Goal: Task Accomplishment & Management: Use online tool/utility

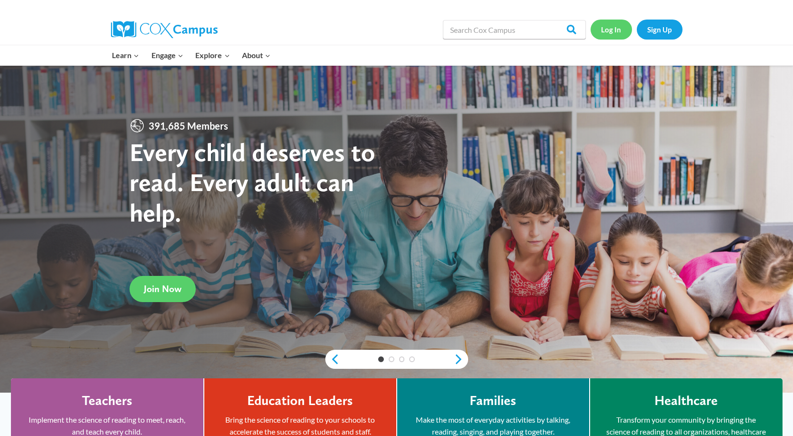
click at [627, 30] on link "Log In" at bounding box center [611, 30] width 41 height 20
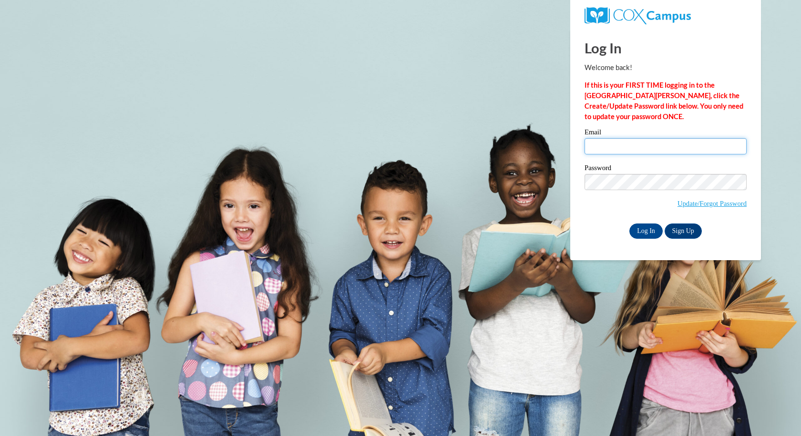
click at [644, 146] on input "Email" at bounding box center [665, 146] width 162 height 16
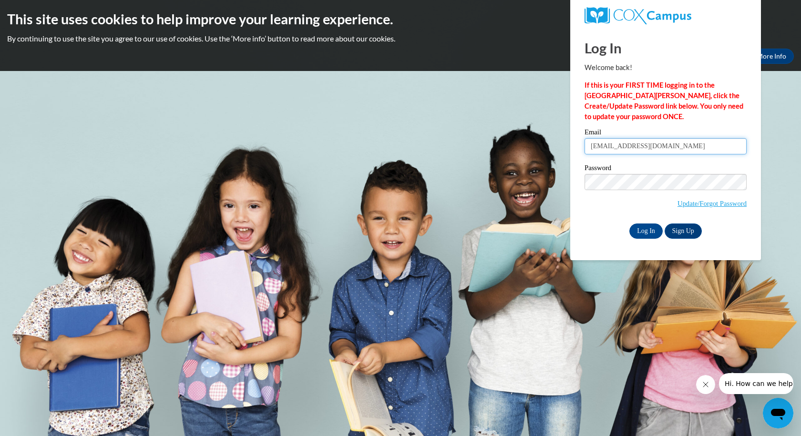
type input "sj12012@georgiasouthern.edu"
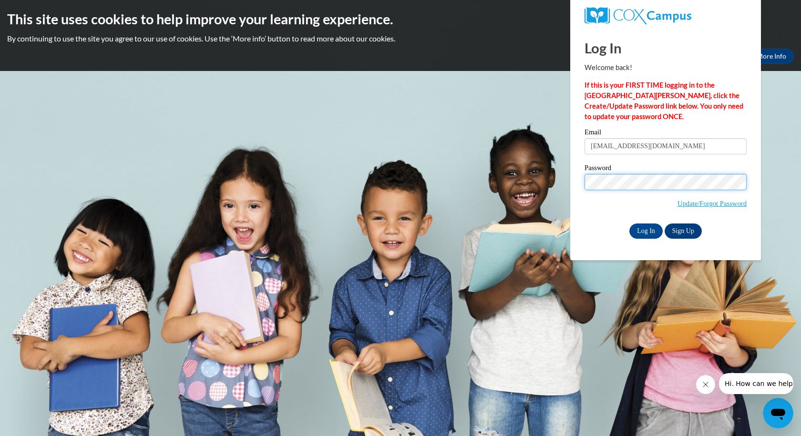
click at [629, 224] on input "Log In" at bounding box center [645, 231] width 33 height 15
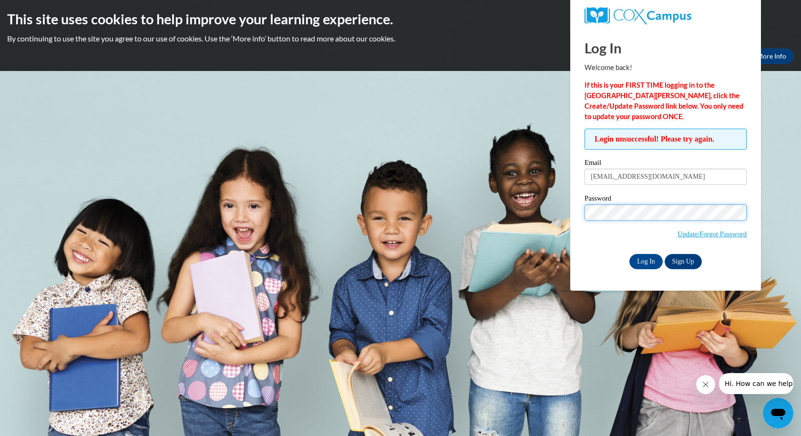
click at [629, 254] on input "Log In" at bounding box center [645, 261] width 33 height 15
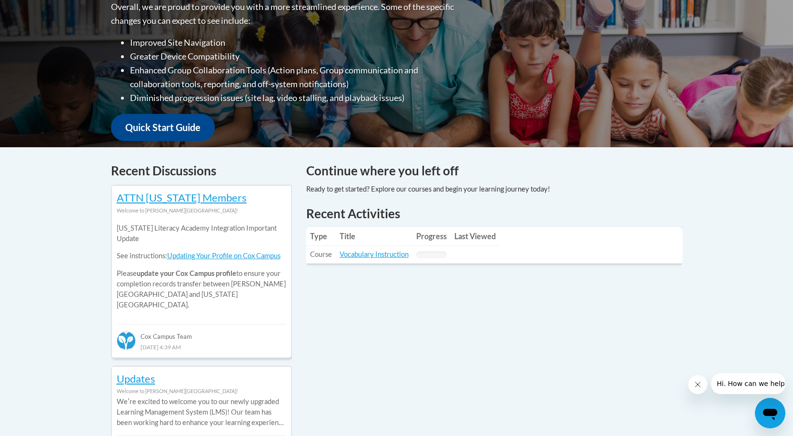
scroll to position [286, 0]
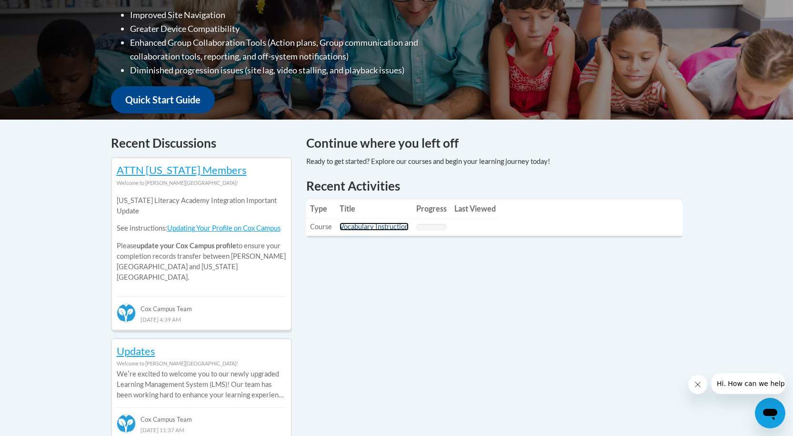
click at [386, 224] on link "Vocabulary Instruction" at bounding box center [374, 227] width 69 height 8
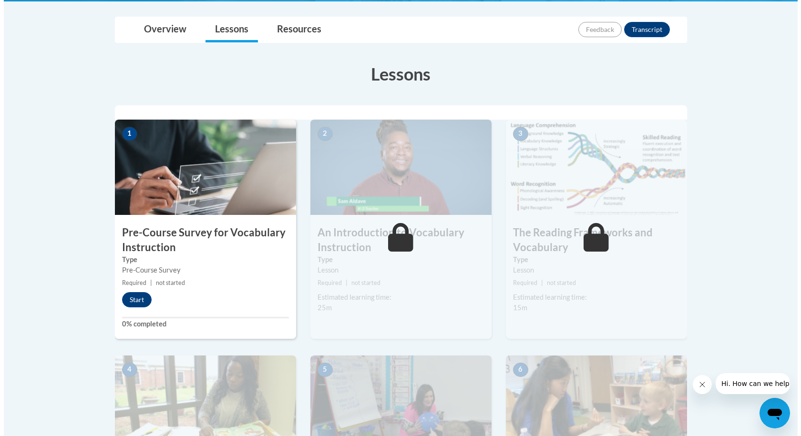
scroll to position [211, 0]
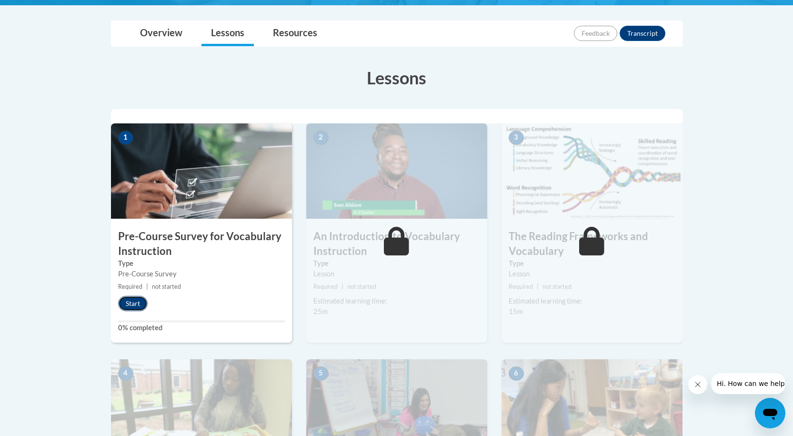
click at [126, 307] on button "Start" at bounding box center [133, 303] width 30 height 15
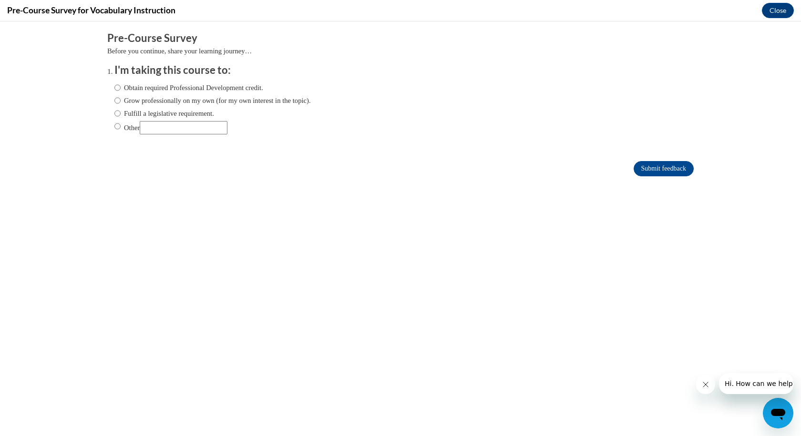
scroll to position [0, 0]
click at [114, 124] on input "Other" at bounding box center [117, 126] width 6 height 10
radio input "true"
click at [647, 159] on form "Pre-Course Survey Before you continue, share your learning journey… I'm taking …" at bounding box center [400, 108] width 586 height 155
click at [651, 164] on input "Submit feedback" at bounding box center [663, 168] width 60 height 15
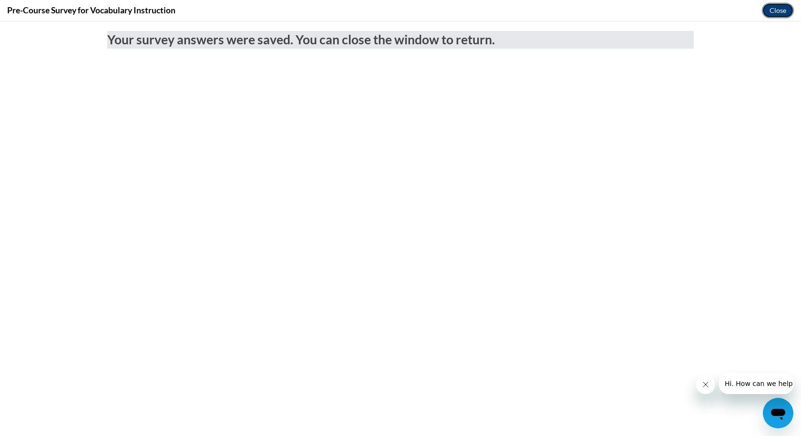
click at [772, 11] on button "Close" at bounding box center [778, 10] width 32 height 15
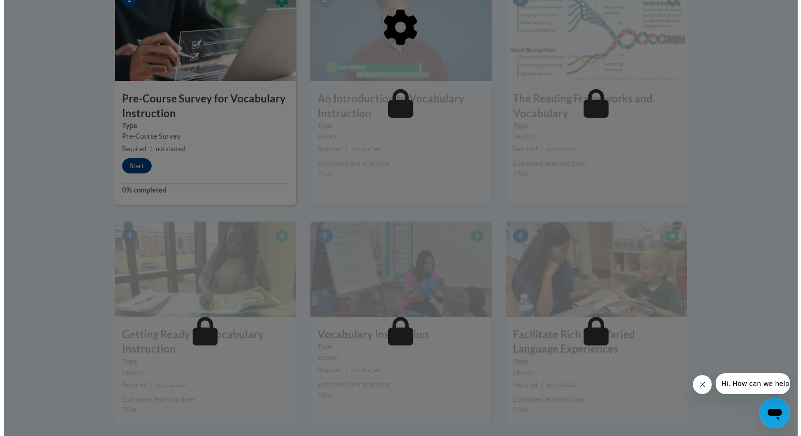
scroll to position [354, 0]
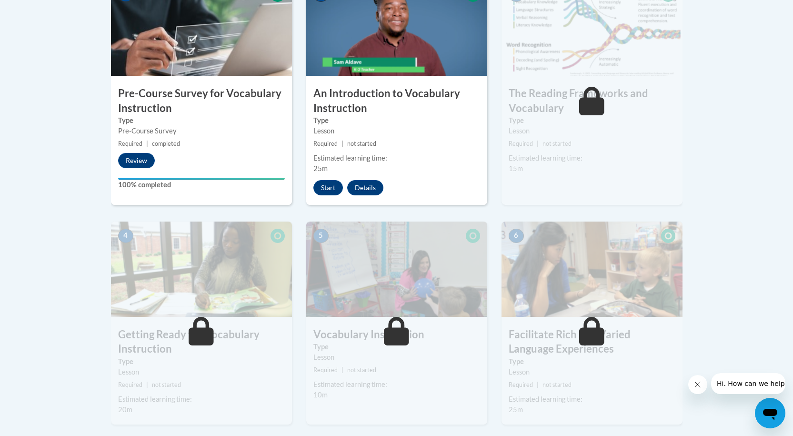
click at [700, 384] on icon "Close message from company" at bounding box center [698, 385] width 8 height 8
click at [336, 190] on button "Start" at bounding box center [329, 187] width 30 height 15
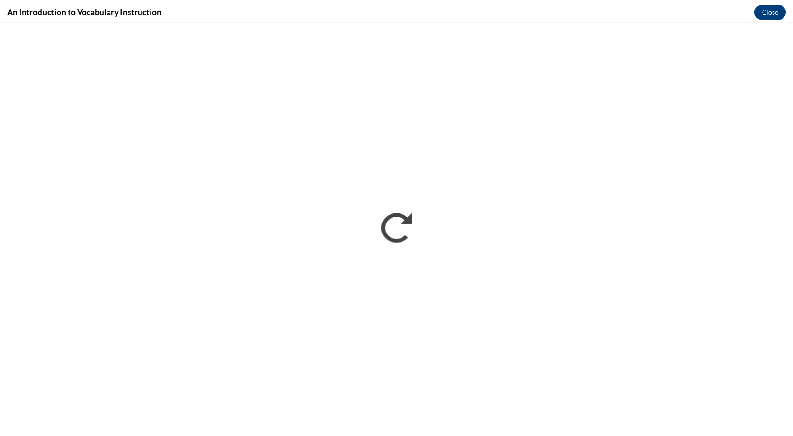
scroll to position [0, 0]
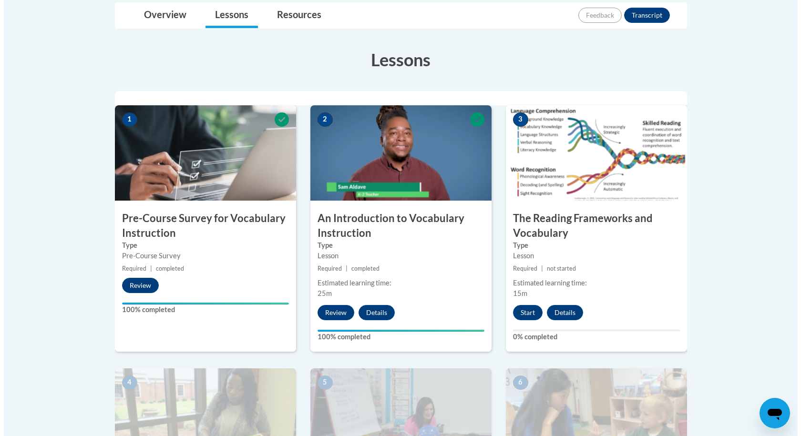
scroll to position [238, 0]
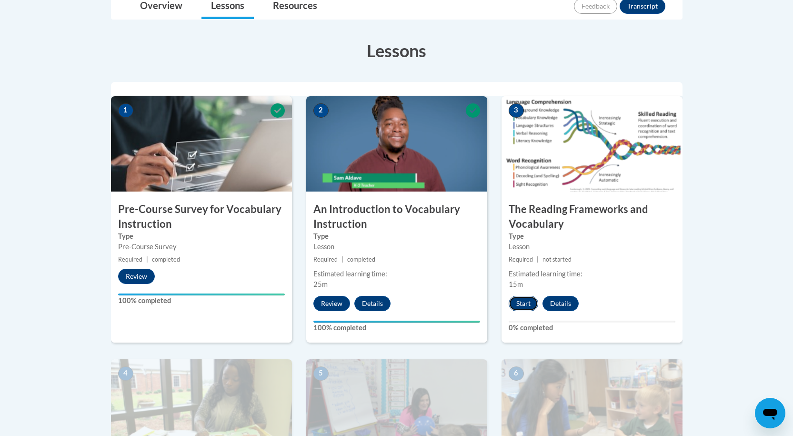
click at [518, 301] on button "Start" at bounding box center [524, 303] width 30 height 15
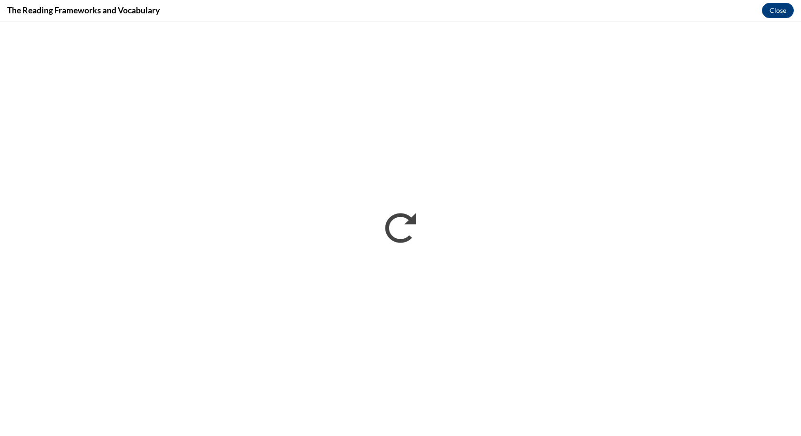
scroll to position [0, 0]
